Goal: Transaction & Acquisition: Download file/media

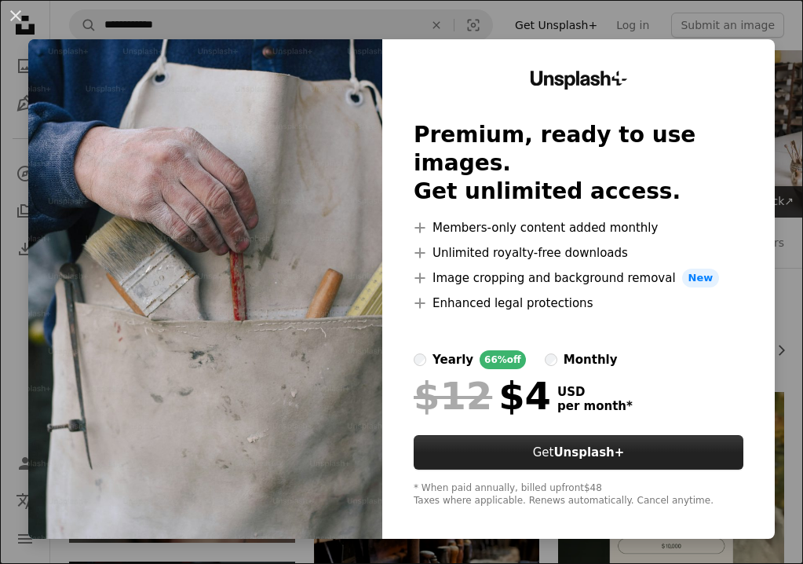
scroll to position [1398, 0]
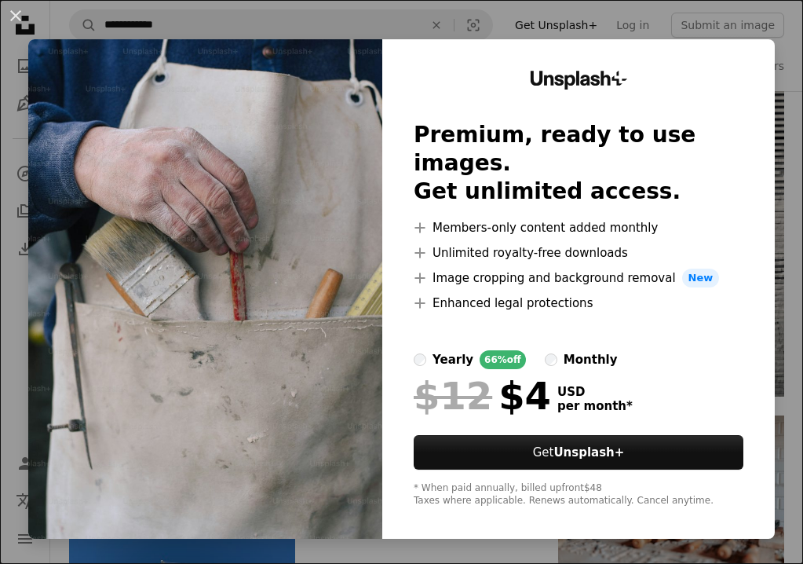
click at [451, 23] on div "An X shape Unsplash+ Premium, ready to use images. Get unlimited access. A plus…" at bounding box center [401, 282] width 803 height 564
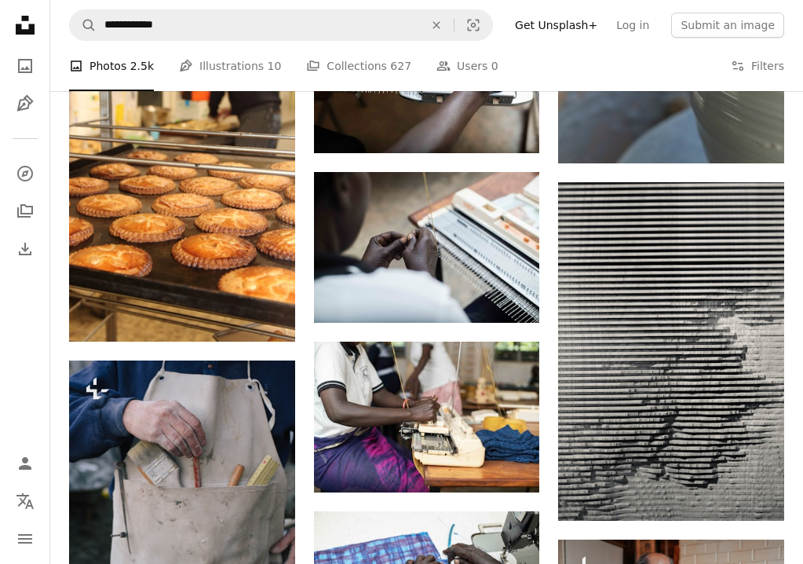
scroll to position [1273, 0]
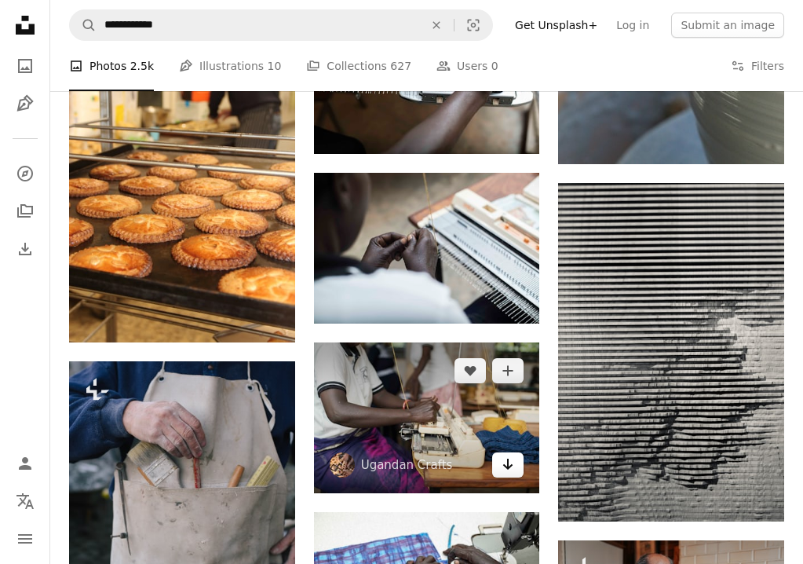
click at [508, 462] on icon "Download" at bounding box center [508, 463] width 10 height 11
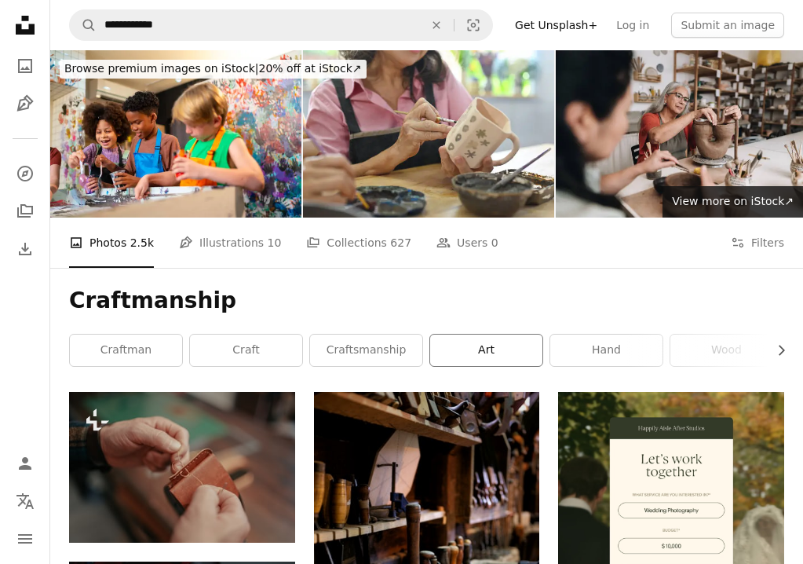
scroll to position [0, 0]
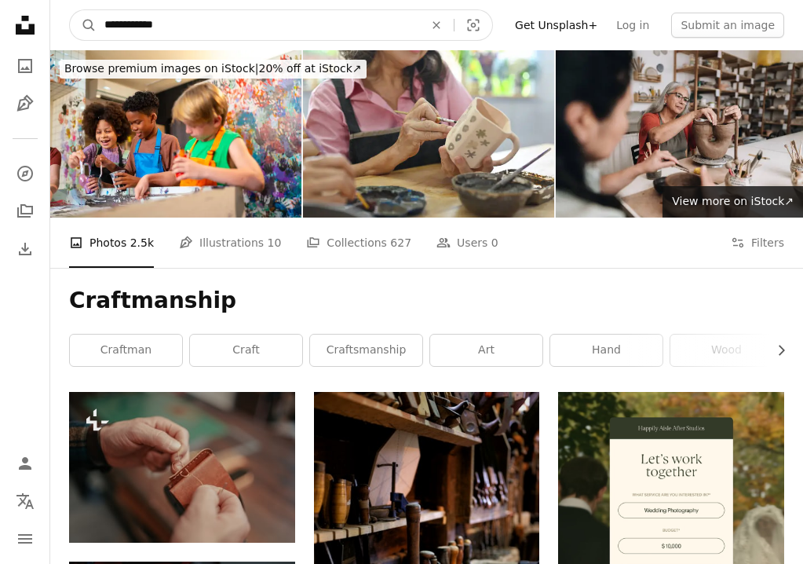
drag, startPoint x: 178, startPoint y: 24, endPoint x: 24, endPoint y: 31, distance: 154.0
type input "***"
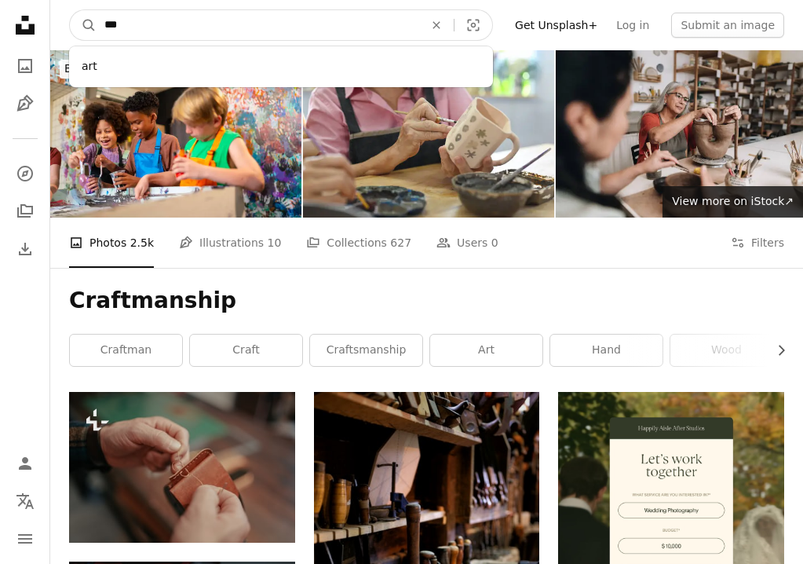
click at [83, 25] on button "A magnifying glass" at bounding box center [83, 25] width 27 height 30
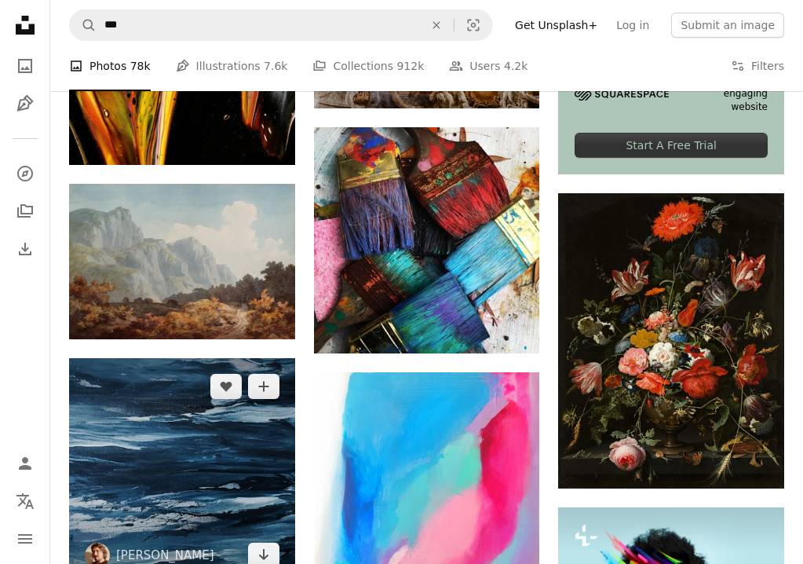
scroll to position [541, 0]
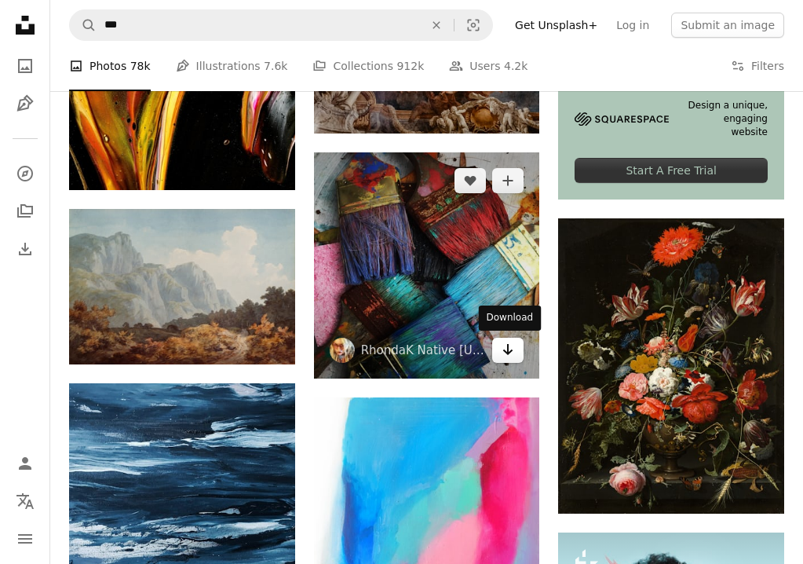
click at [505, 349] on icon "Download" at bounding box center [508, 349] width 10 height 11
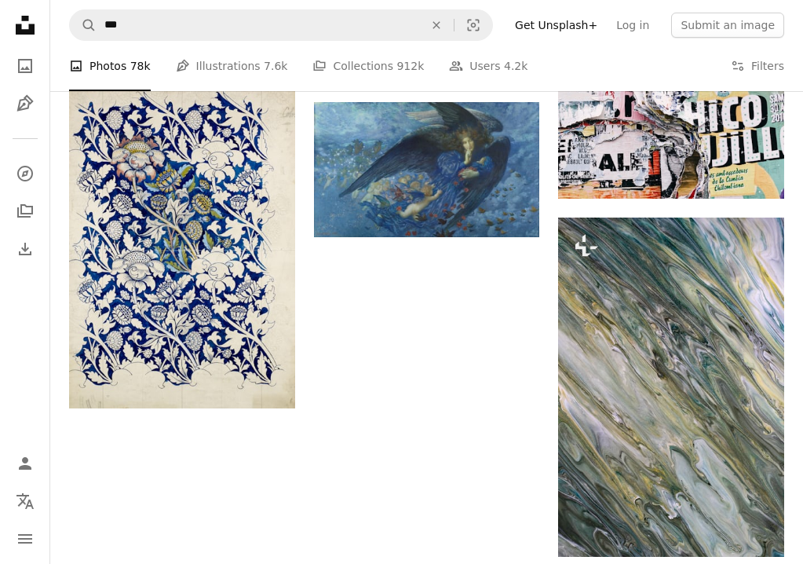
scroll to position [1986, 0]
